Goal: Task Accomplishment & Management: Manage account settings

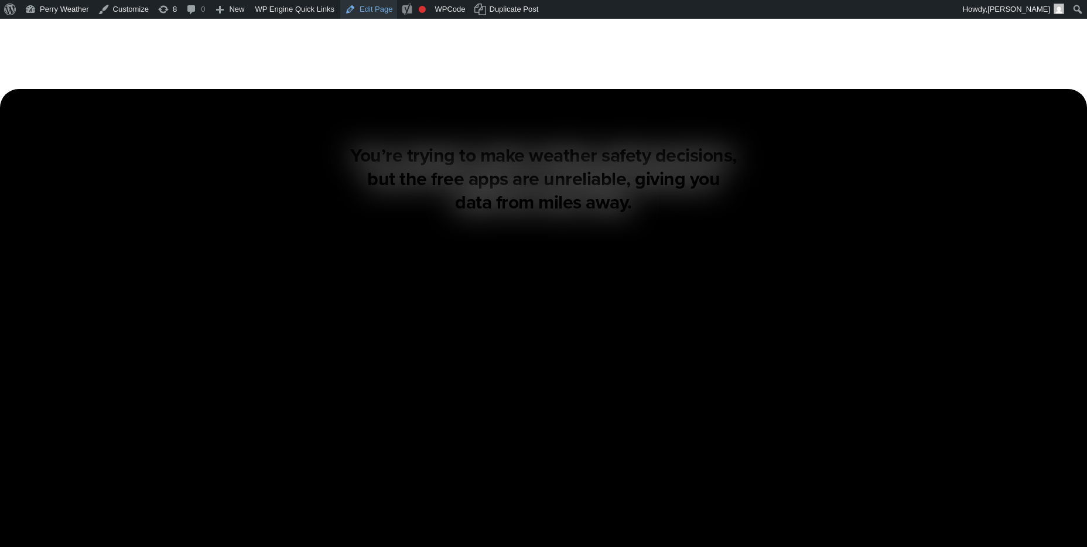
click at [376, 12] on link "Edit Page" at bounding box center [368, 9] width 57 height 19
